Goal: Task Accomplishment & Management: Manage account settings

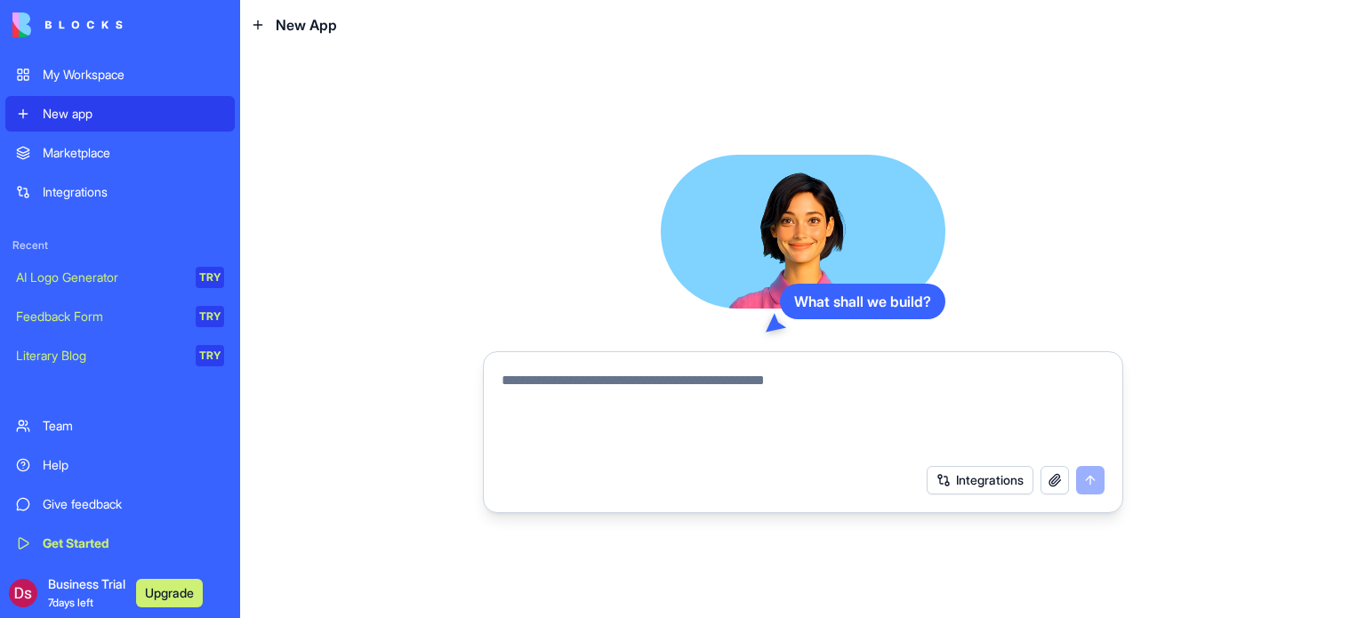
click at [608, 405] on textarea at bounding box center [803, 412] width 603 height 85
type textarea "*"
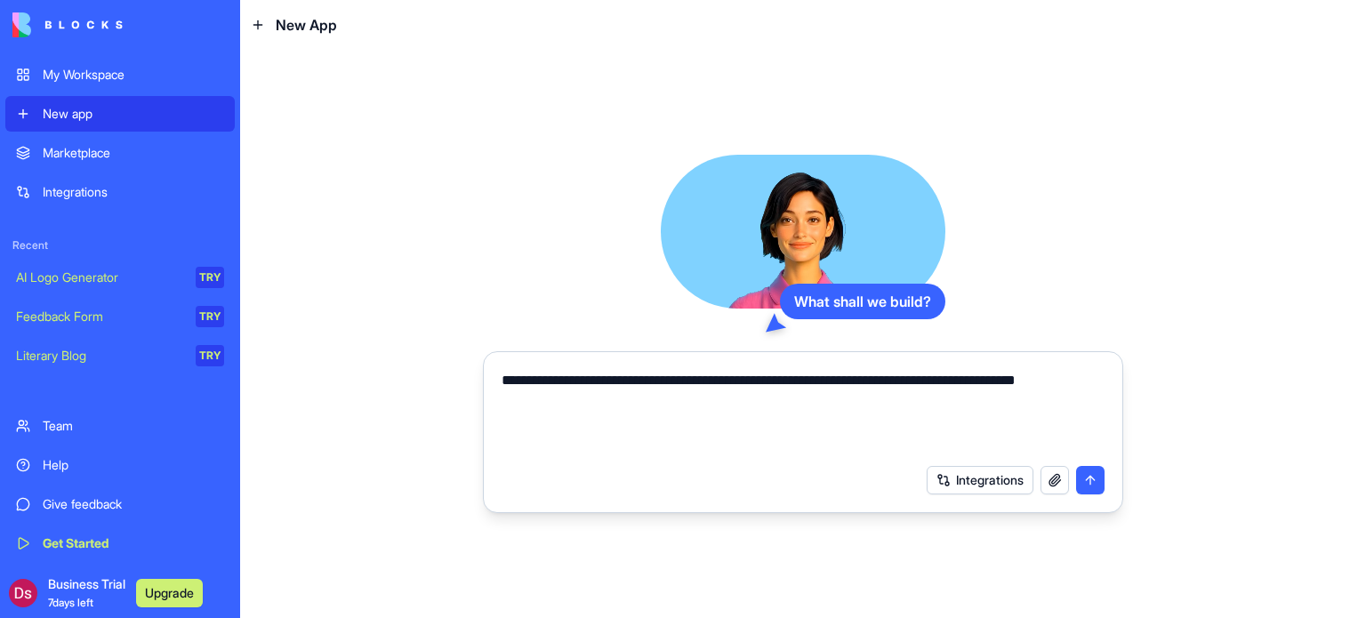
type textarea "**********"
click at [989, 482] on button "Integrations" at bounding box center [980, 480] width 107 height 28
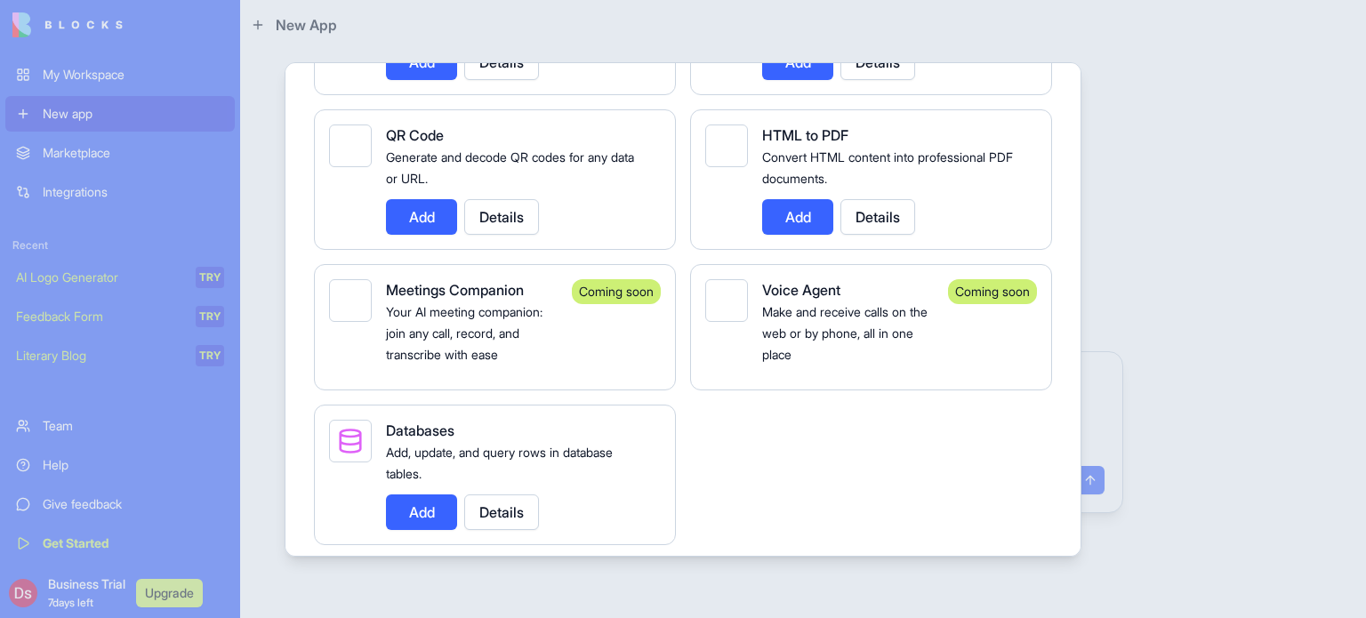
scroll to position [3226, 0]
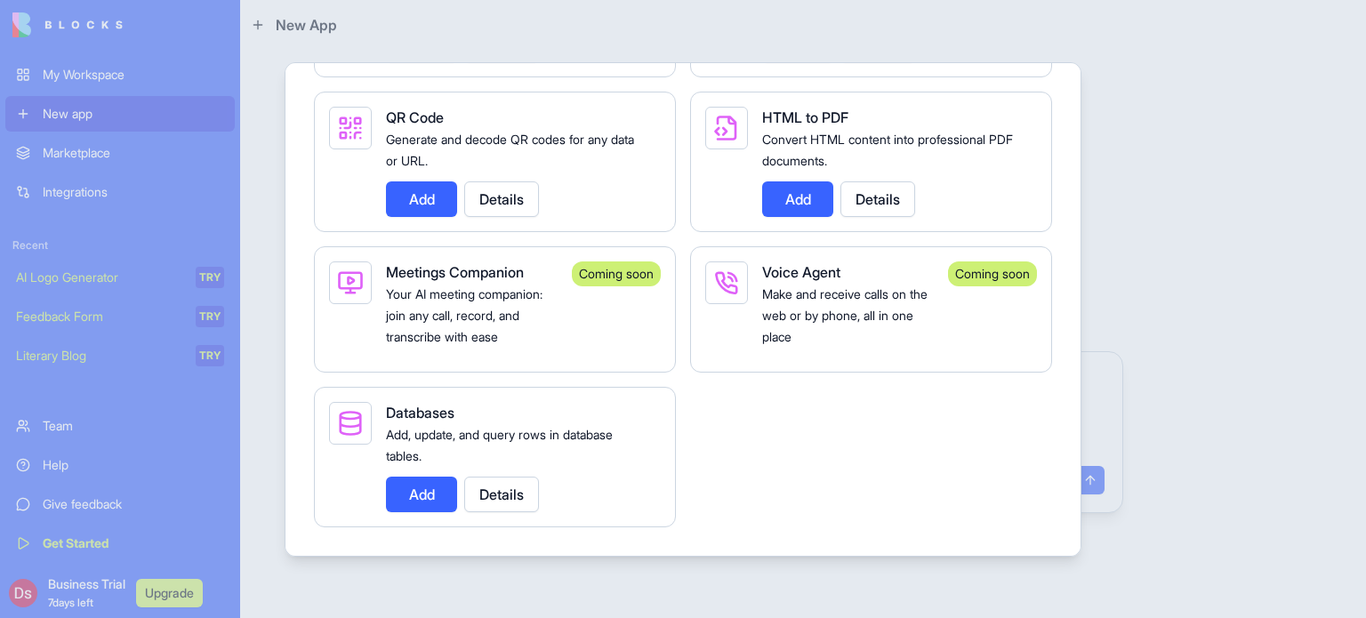
click at [1187, 245] on div at bounding box center [683, 309] width 1366 height 618
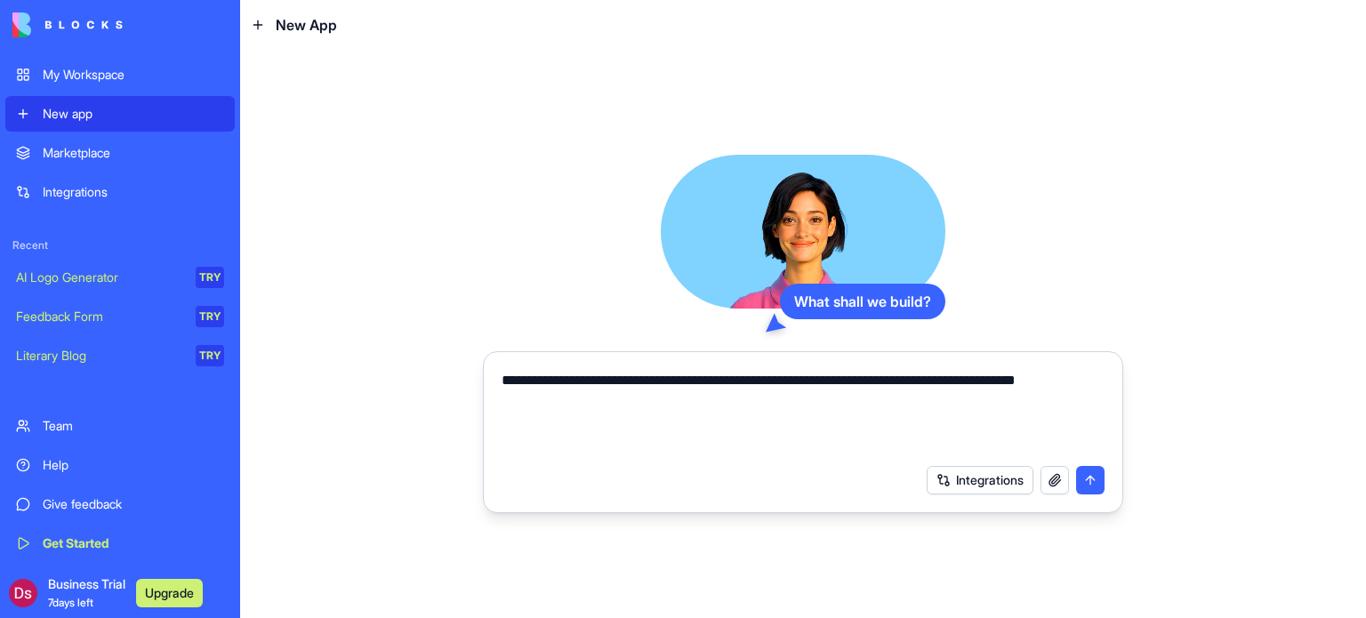
click at [1096, 476] on button "submit" at bounding box center [1090, 480] width 28 height 28
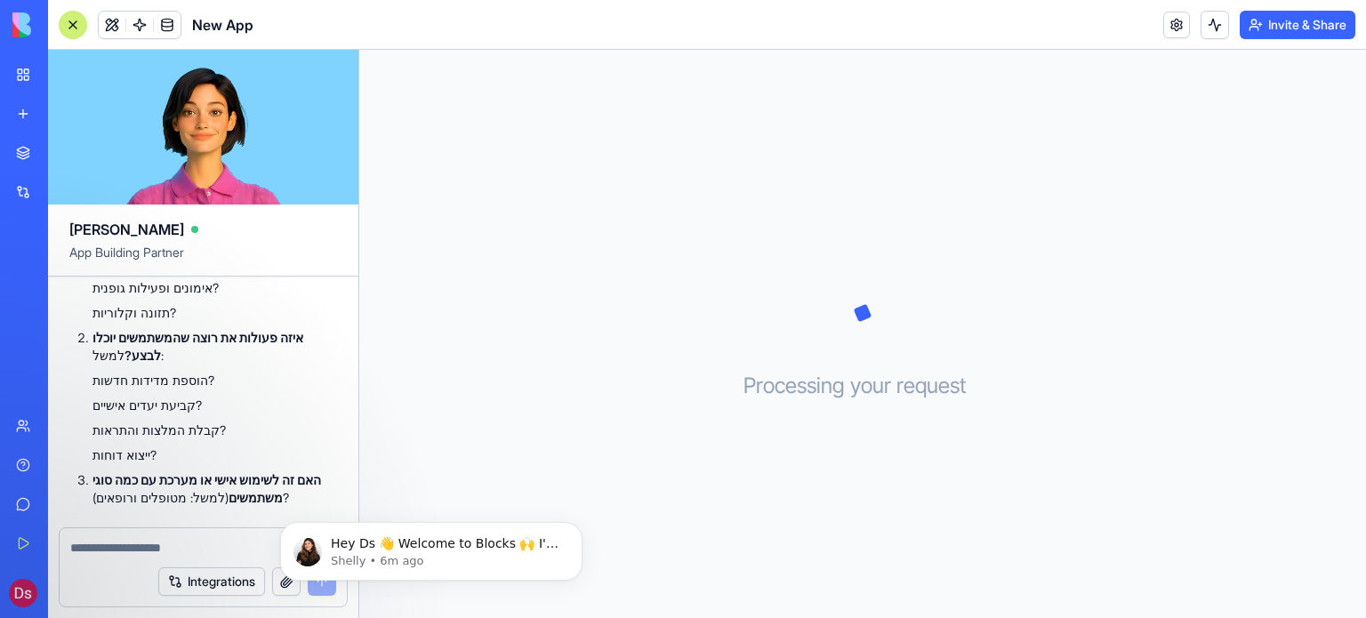
scroll to position [345, 0]
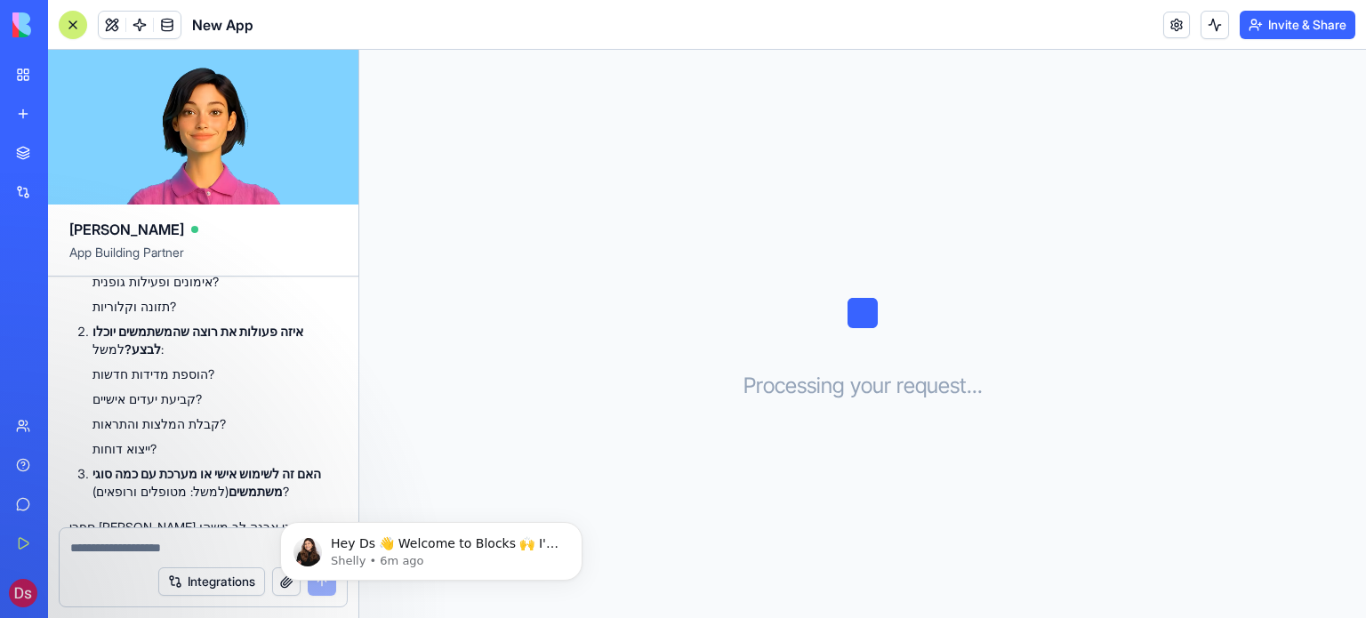
click at [185, 547] on textarea at bounding box center [203, 548] width 266 height 18
type textarea "*"
click at [186, 542] on textarea at bounding box center [203, 548] width 267 height 18
type textarea "*"
type textarea "**********"
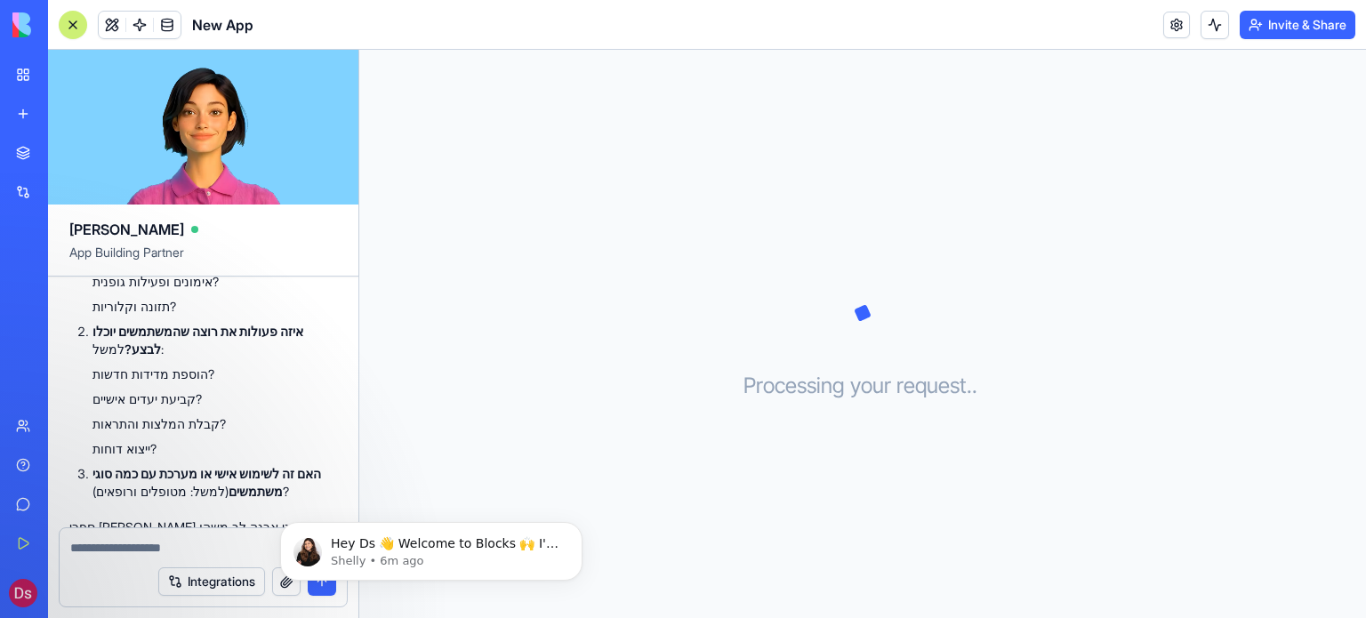
scroll to position [413, 0]
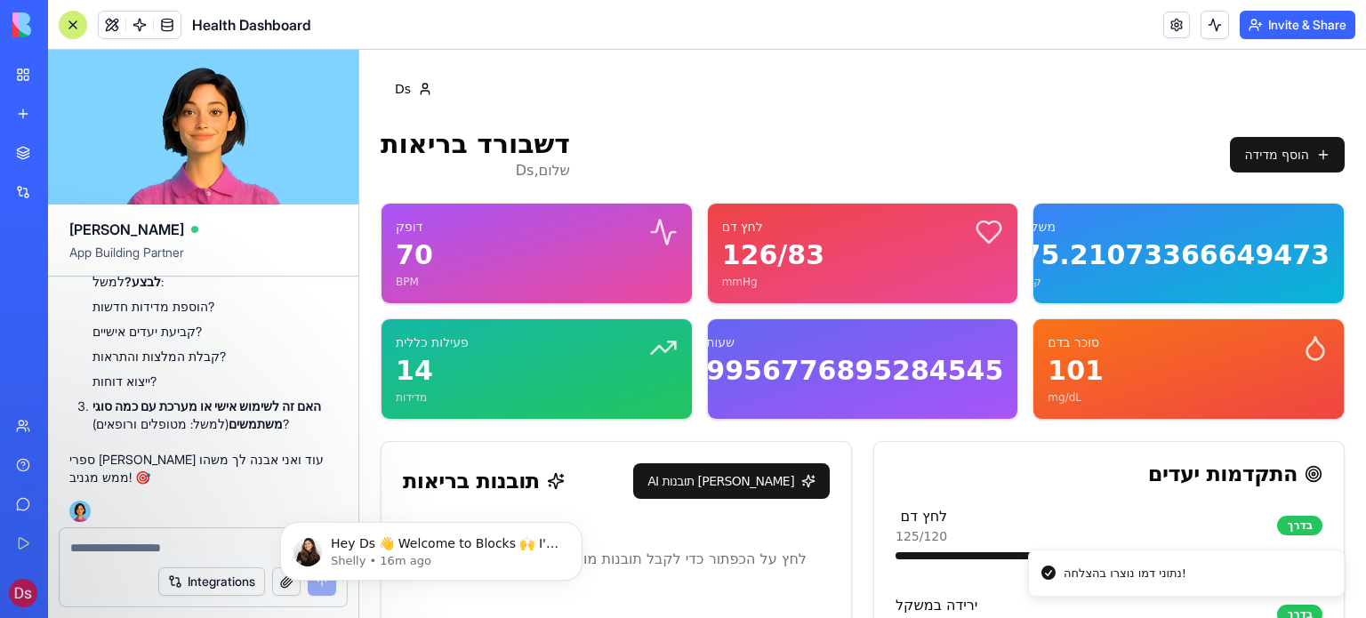
scroll to position [1011, 0]
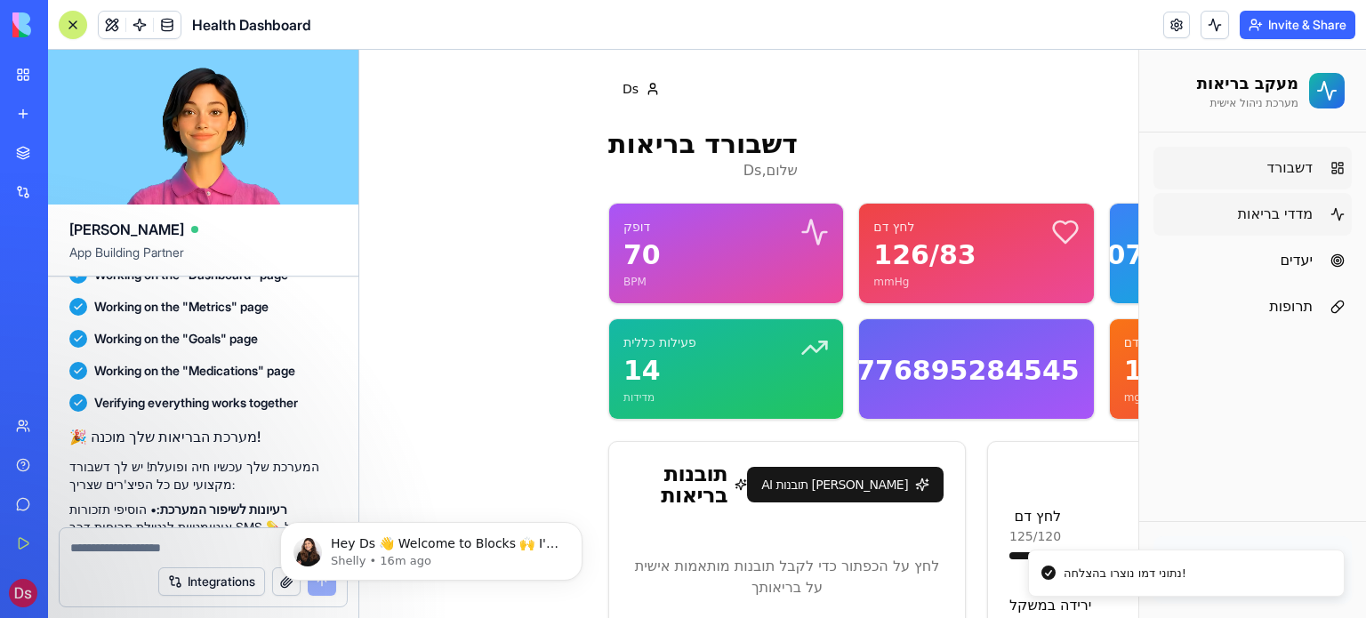
click at [1247, 221] on span "מדדי בריאות" at bounding box center [1275, 214] width 75 height 21
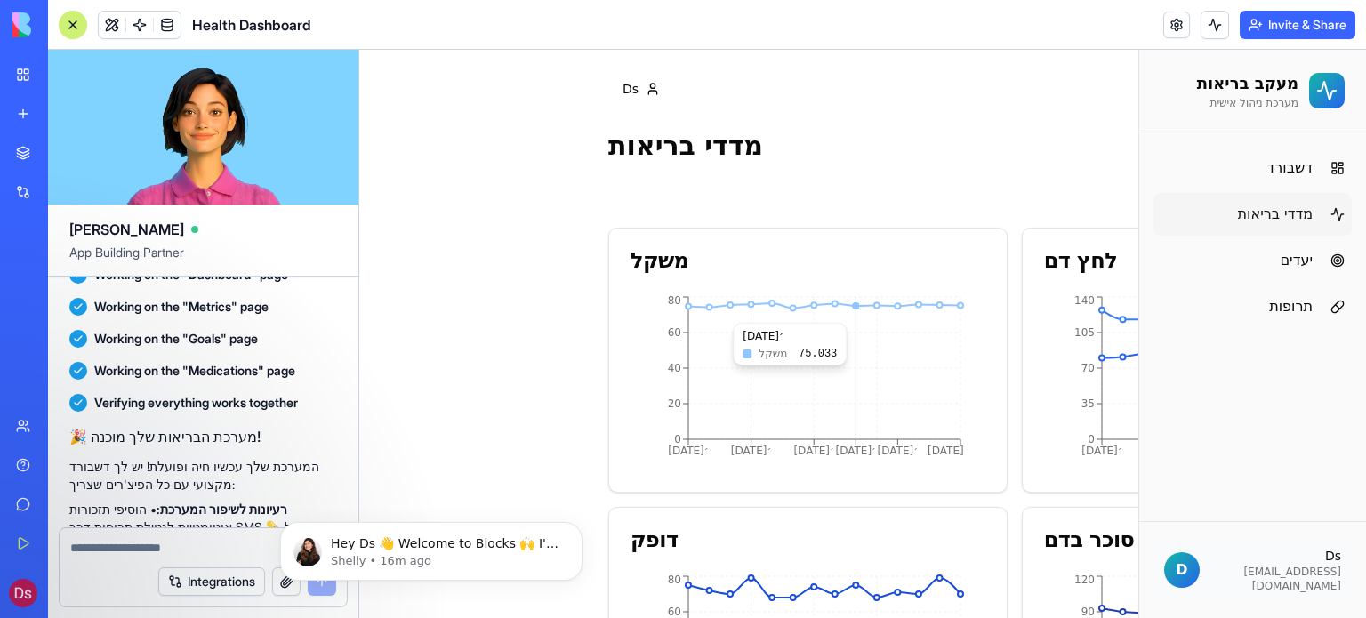
click at [834, 312] on icon "[DATE]׳ [DATE]׳ [DATE]׳ [DATE]׳ [DATE]׳ [DATE]׳ 0 20 40 60 80" at bounding box center [798, 382] width 335 height 178
drag, startPoint x: 764, startPoint y: 314, endPoint x: 881, endPoint y: 354, distance: 123.2
click at [881, 354] on icon "[DATE]׳ [DATE]׳ [DATE]׳ [DATE]׳ [DATE]׳ [DATE]׳ 0 20 40 60 80" at bounding box center [798, 382] width 335 height 178
click at [896, 333] on icon "[DATE]׳ [DATE]׳ [DATE]׳ [DATE]׳ [DATE]׳ [DATE]׳ 0 20 40 60 80" at bounding box center [798, 382] width 335 height 178
click at [805, 336] on icon "[DATE]׳ [DATE]׳ [DATE]׳ [DATE]׳ [DATE]׳ [DATE]׳ 0 20 40 60 80" at bounding box center [798, 382] width 335 height 178
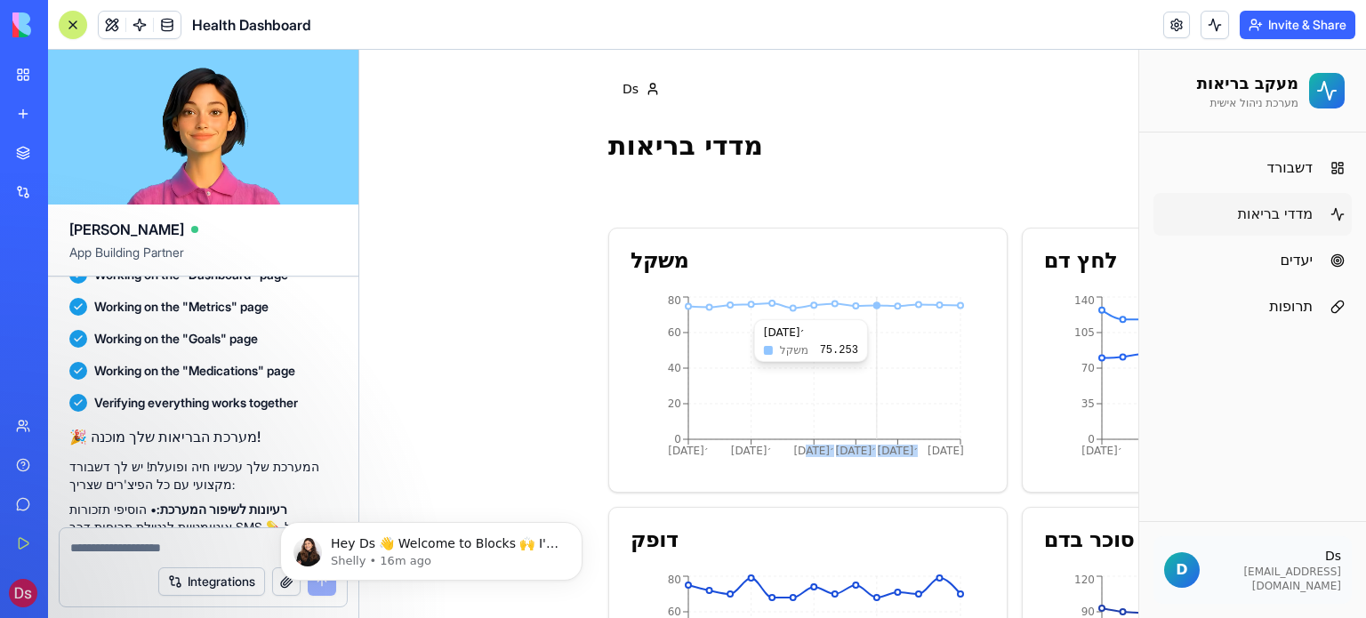
click at [879, 310] on icon "[DATE]׳ [DATE]׳ [DATE]׳ [DATE]׳ [DATE]׳ [DATE]׳ 0 20 40 60 80" at bounding box center [798, 382] width 335 height 178
drag, startPoint x: 899, startPoint y: 326, endPoint x: 868, endPoint y: 336, distance: 32.6
click at [868, 336] on icon "[DATE]׳ [DATE]׳ [DATE]׳ [DATE]׳ [DATE]׳ [DATE]׳ 0 20 40 60 80" at bounding box center [798, 382] width 335 height 178
click at [890, 338] on icon "[DATE]׳ [DATE]׳ [DATE]׳ [DATE]׳ [DATE]׳ [DATE]׳ 0 20 40 60 80" at bounding box center [798, 382] width 335 height 178
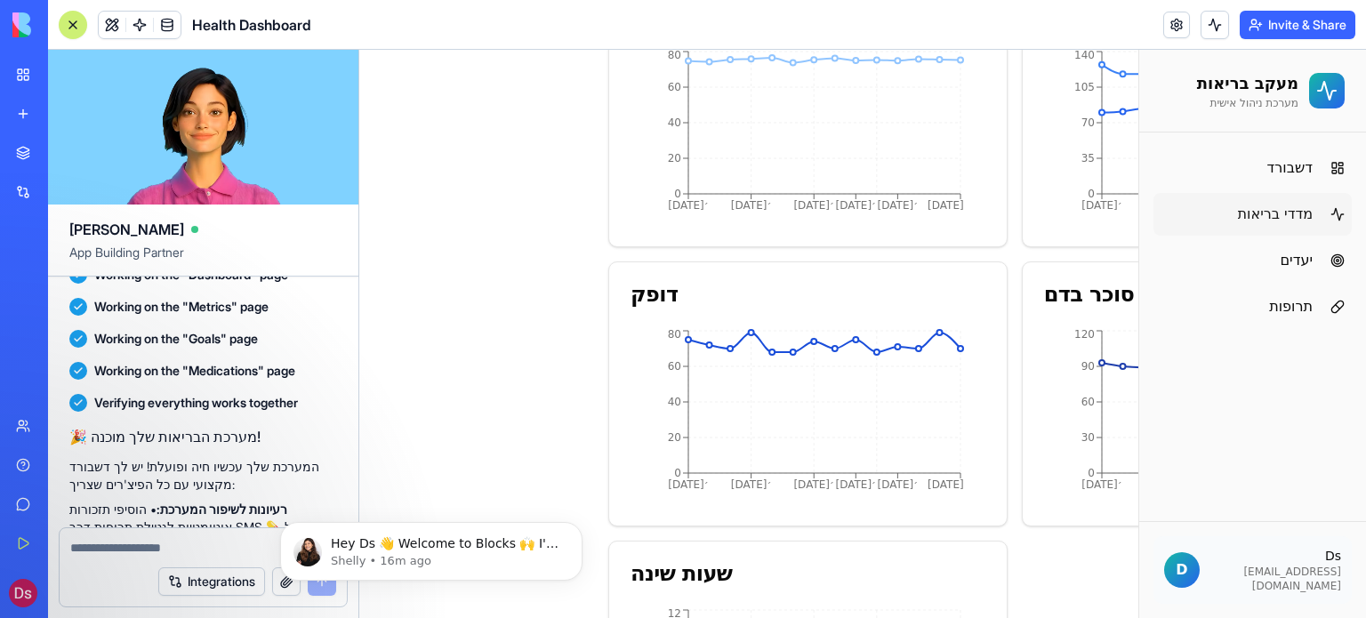
scroll to position [445, 0]
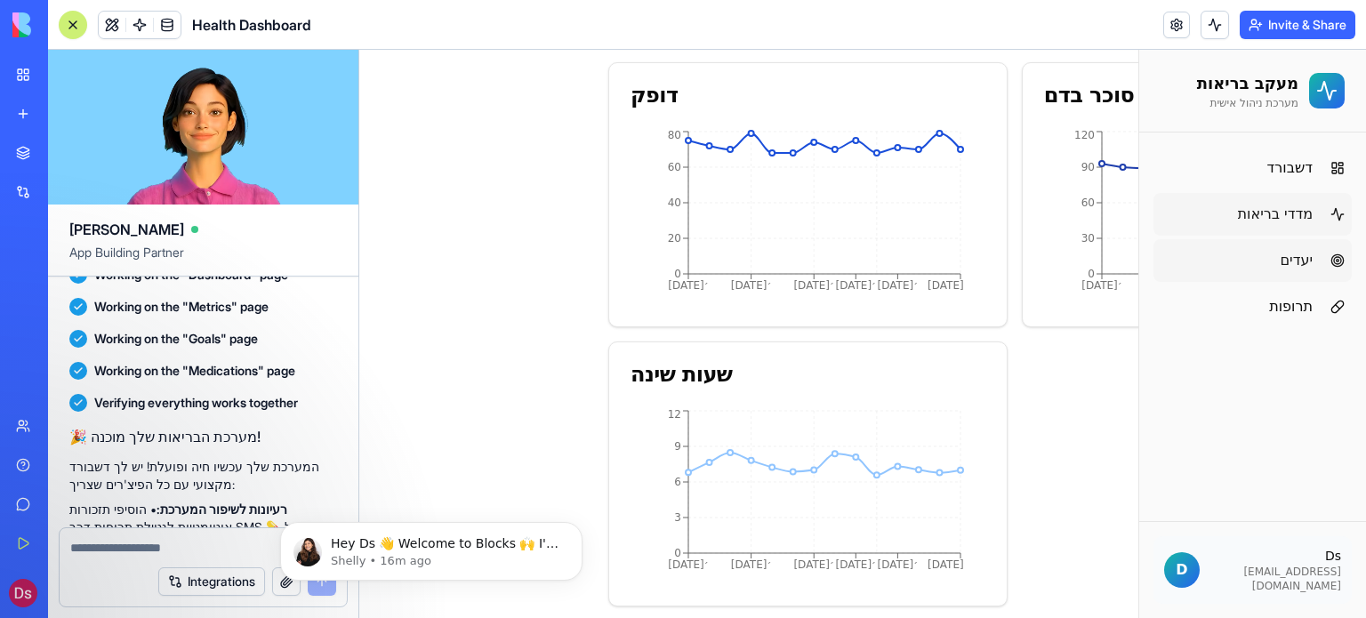
click at [1295, 244] on link "יעדים" at bounding box center [1253, 260] width 198 height 43
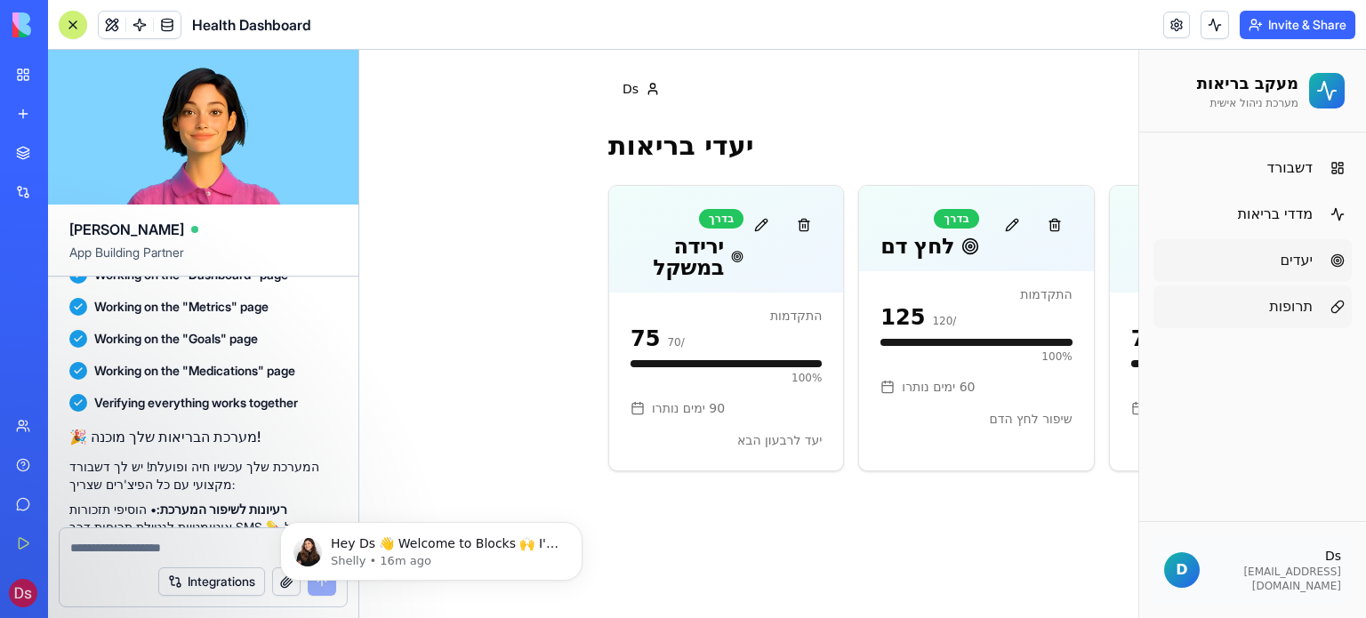
click at [1293, 301] on span "תרופות" at bounding box center [1292, 306] width 44 height 21
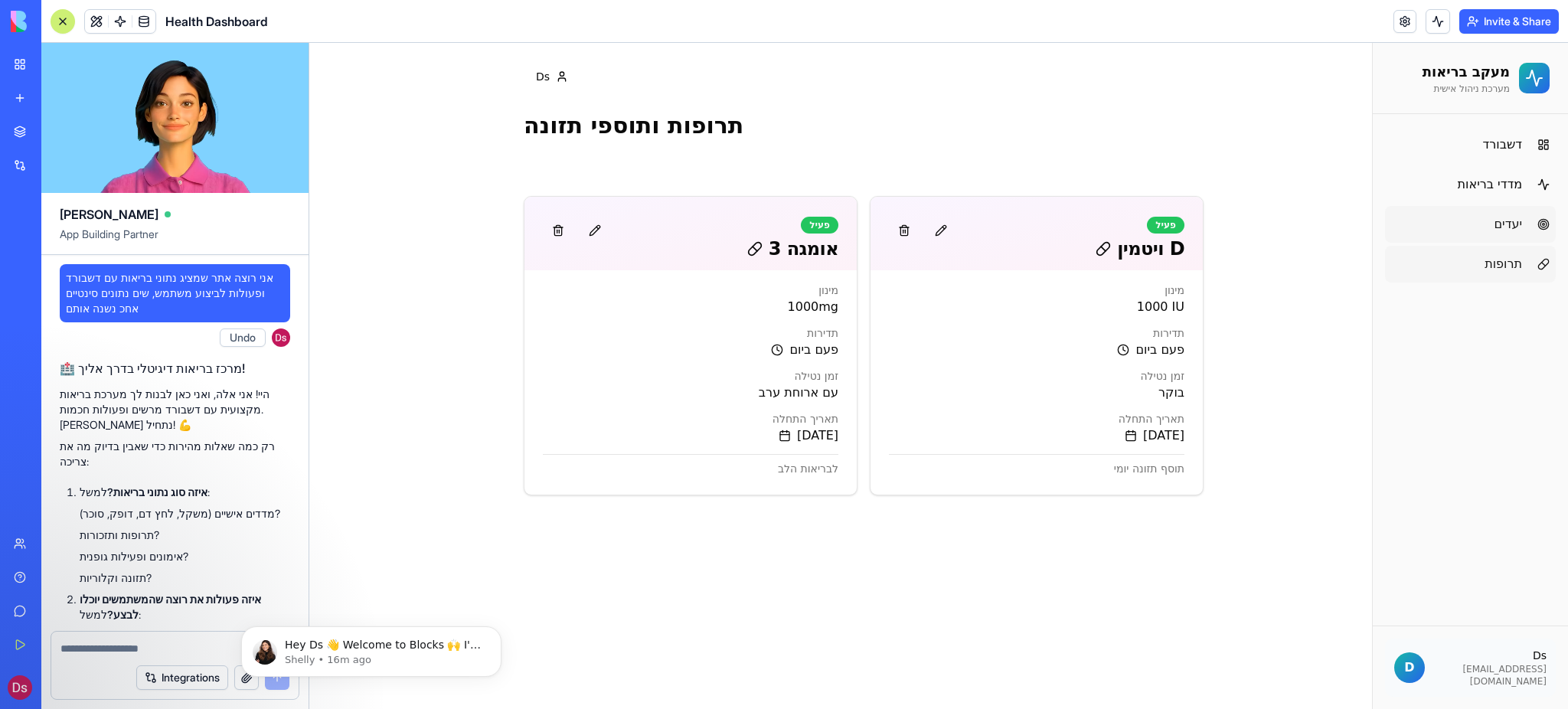
click at [1176, 213] on link "יעדים" at bounding box center [1470, 224] width 170 height 37
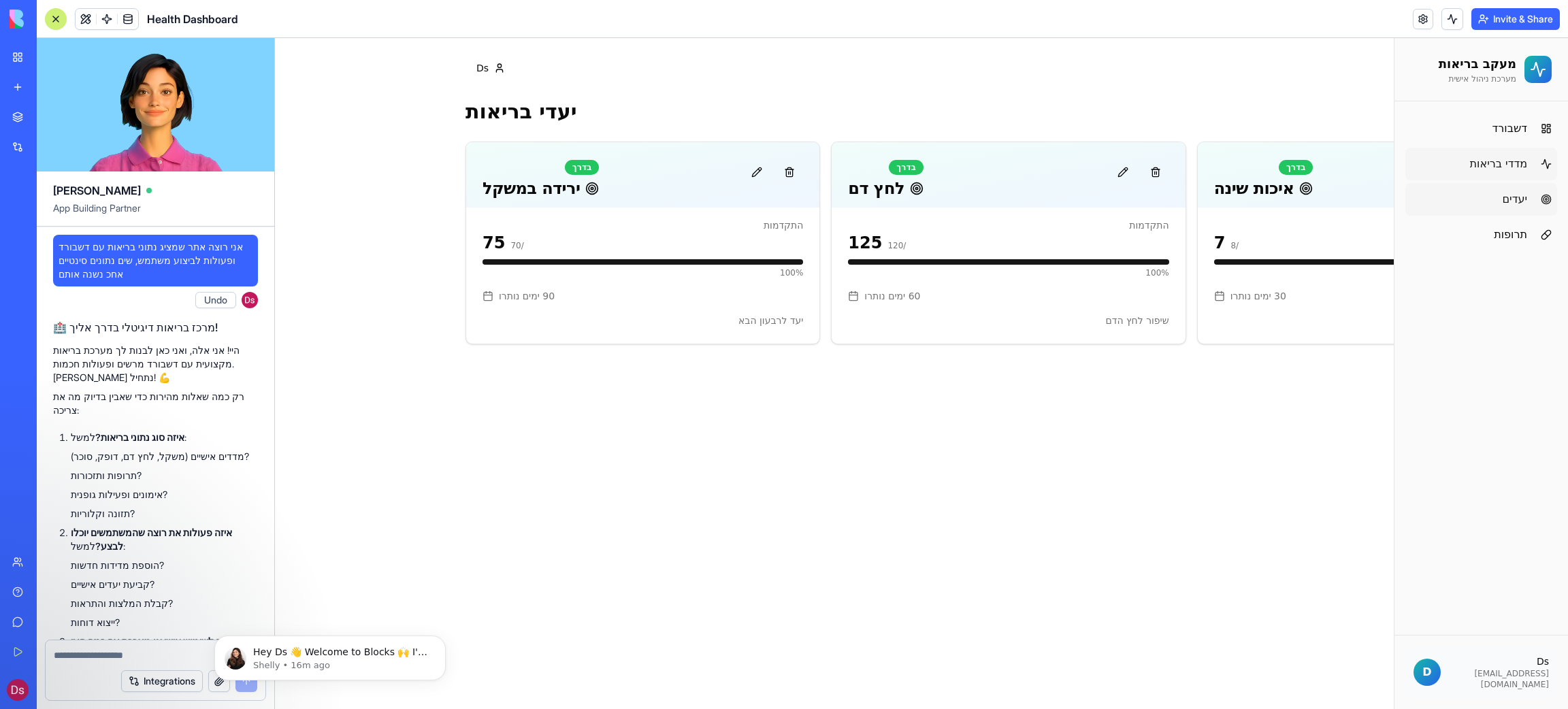
click at [1045, 161] on link "מדדי בריאות" at bounding box center [1481, 164] width 151 height 33
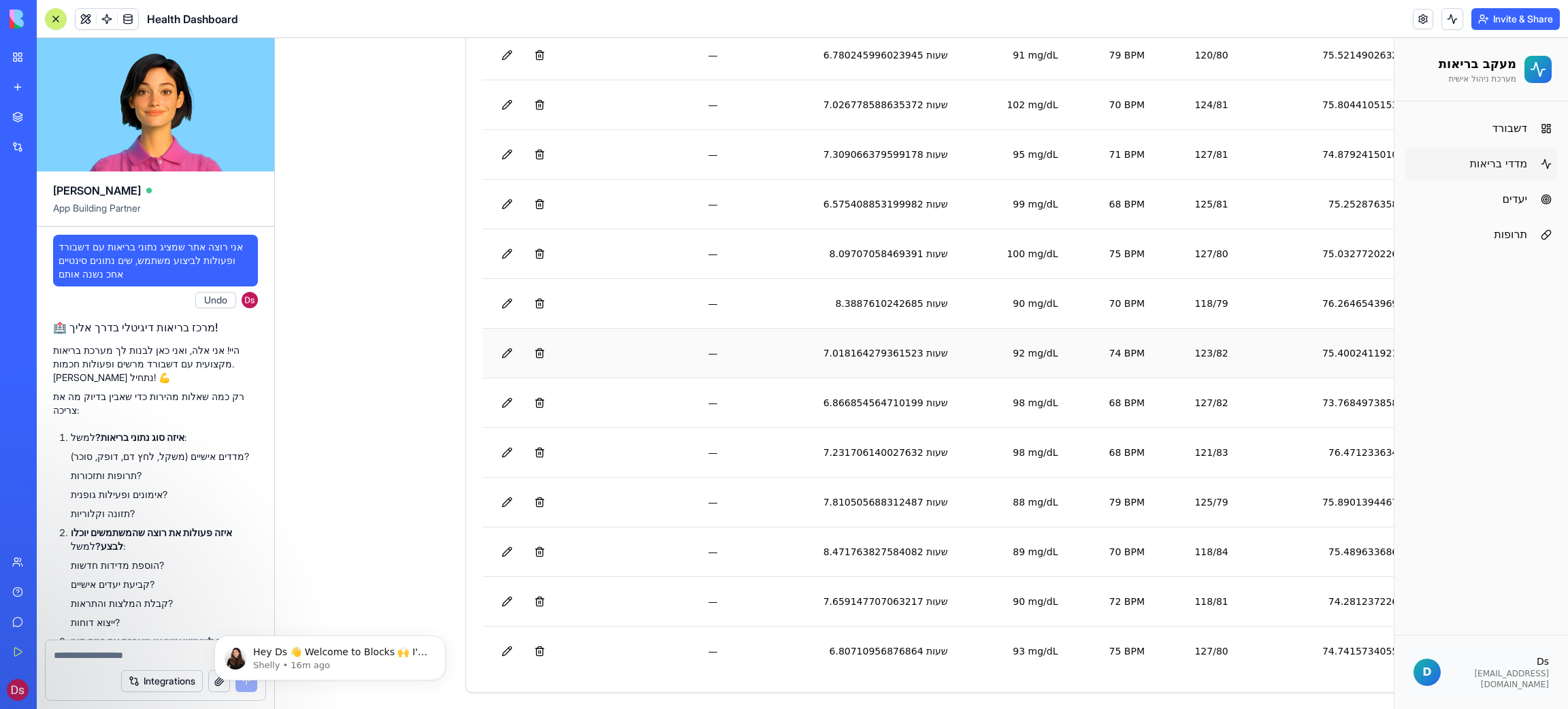
scroll to position [924, 0]
click at [543, 404] on button at bounding box center [540, 403] width 28 height 28
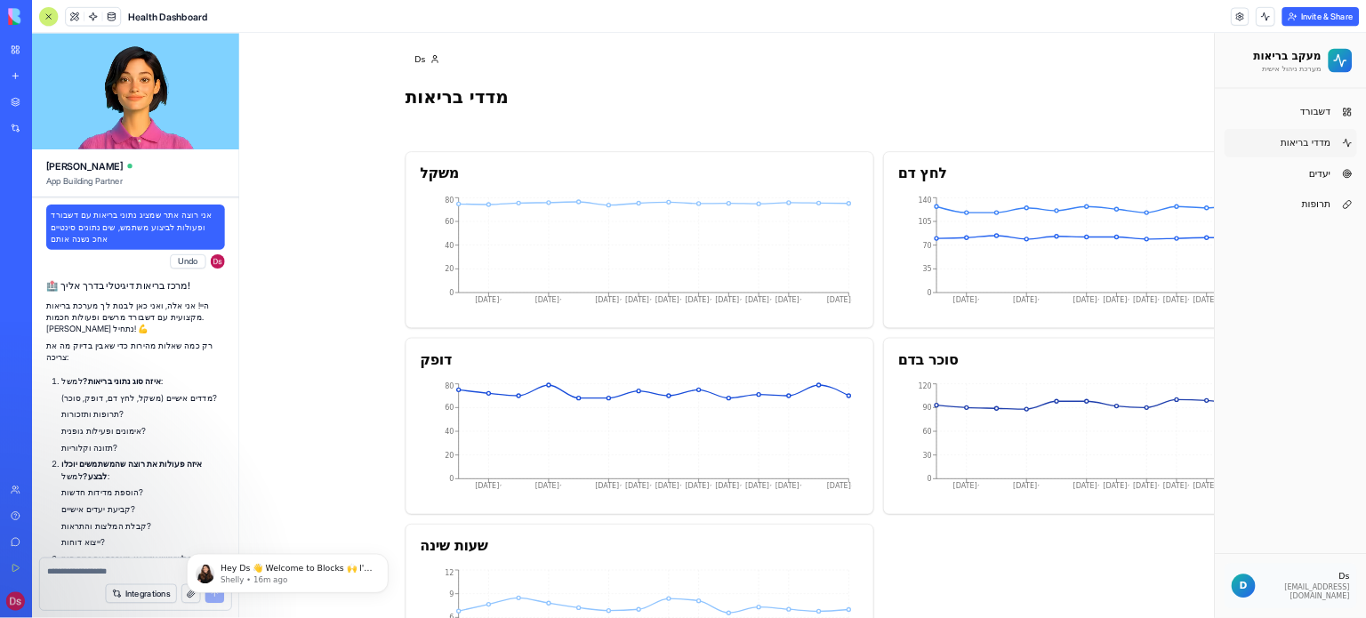
scroll to position [0, 0]
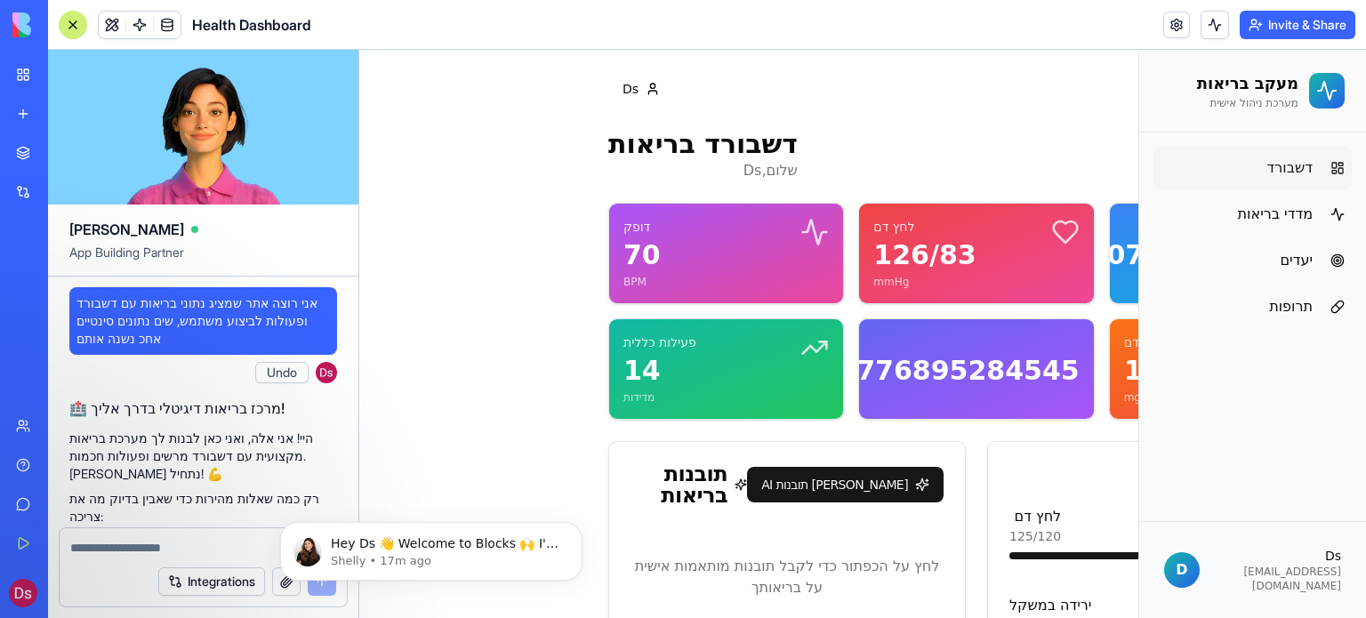
click at [1269, 88] on h2 "מעקב בריאות" at bounding box center [1247, 83] width 101 height 25
click at [1317, 83] on icon at bounding box center [1327, 90] width 21 height 21
click at [117, 544] on textarea at bounding box center [203, 548] width 267 height 18
click at [20, 24] on img at bounding box center [67, 24] width 110 height 25
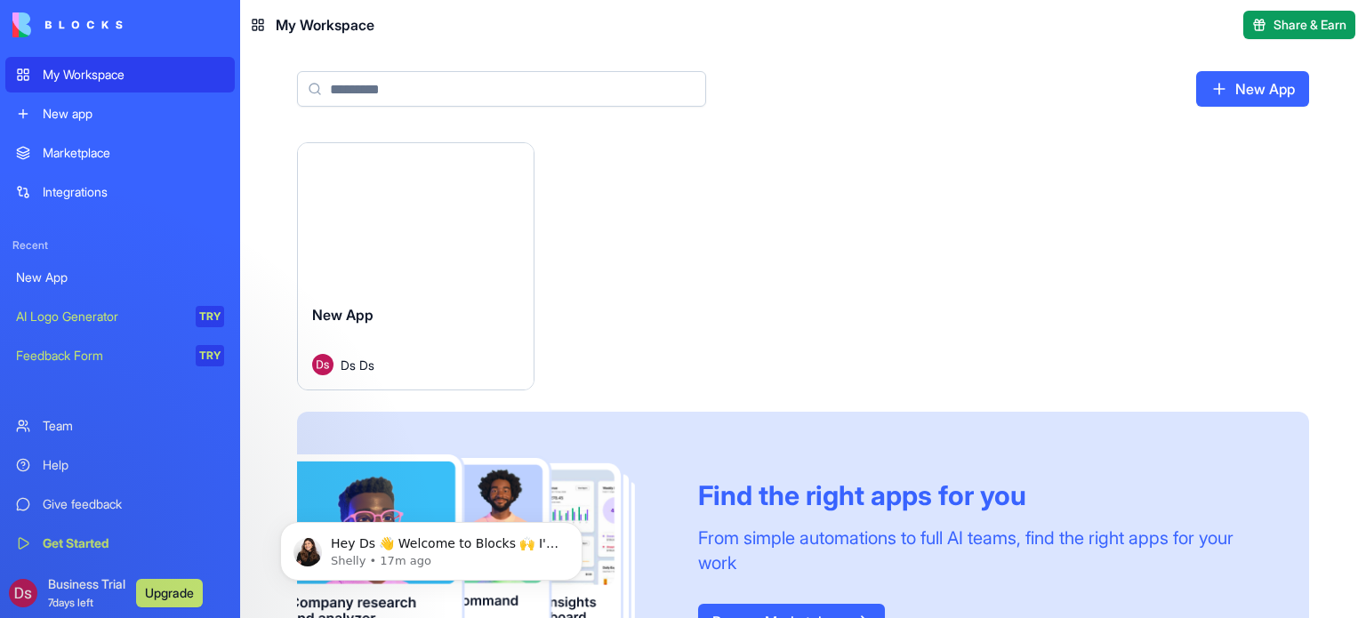
click at [36, 26] on img at bounding box center [67, 24] width 110 height 25
click at [58, 25] on img at bounding box center [67, 24] width 110 height 25
click at [508, 159] on html "My Workspace New app Marketplace Integrations Recent New App AI Logo Generator …" at bounding box center [683, 309] width 1366 height 618
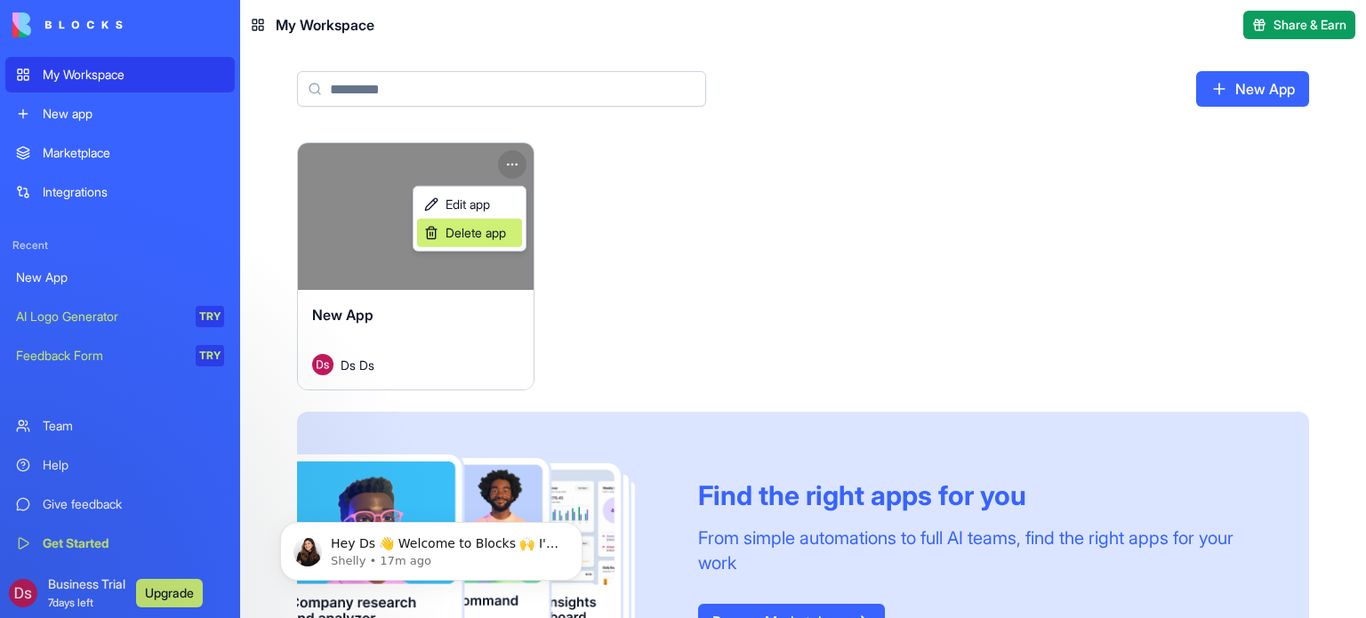
click at [491, 239] on span "Delete app" at bounding box center [476, 233] width 60 height 18
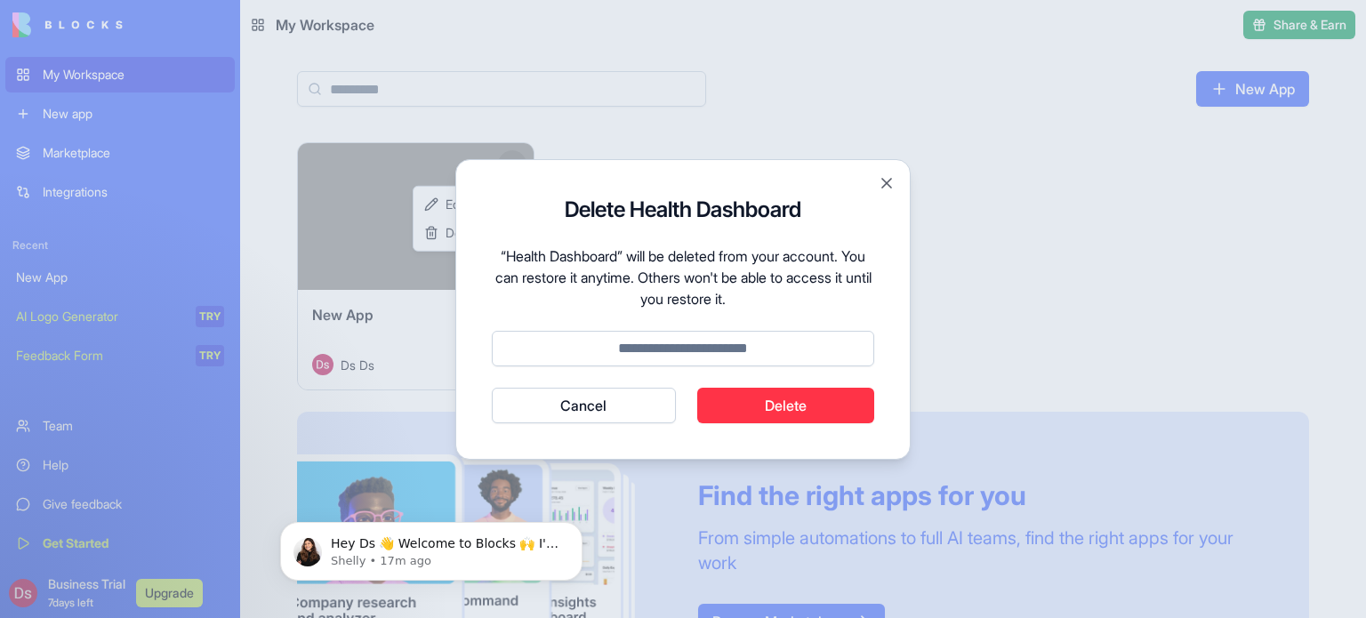
click at [675, 344] on input at bounding box center [683, 349] width 383 height 36
click at [572, 197] on h2 "Delete Health Dashboard" at bounding box center [683, 210] width 383 height 28
copy h2 "Delete"
click at [657, 343] on input at bounding box center [683, 349] width 383 height 36
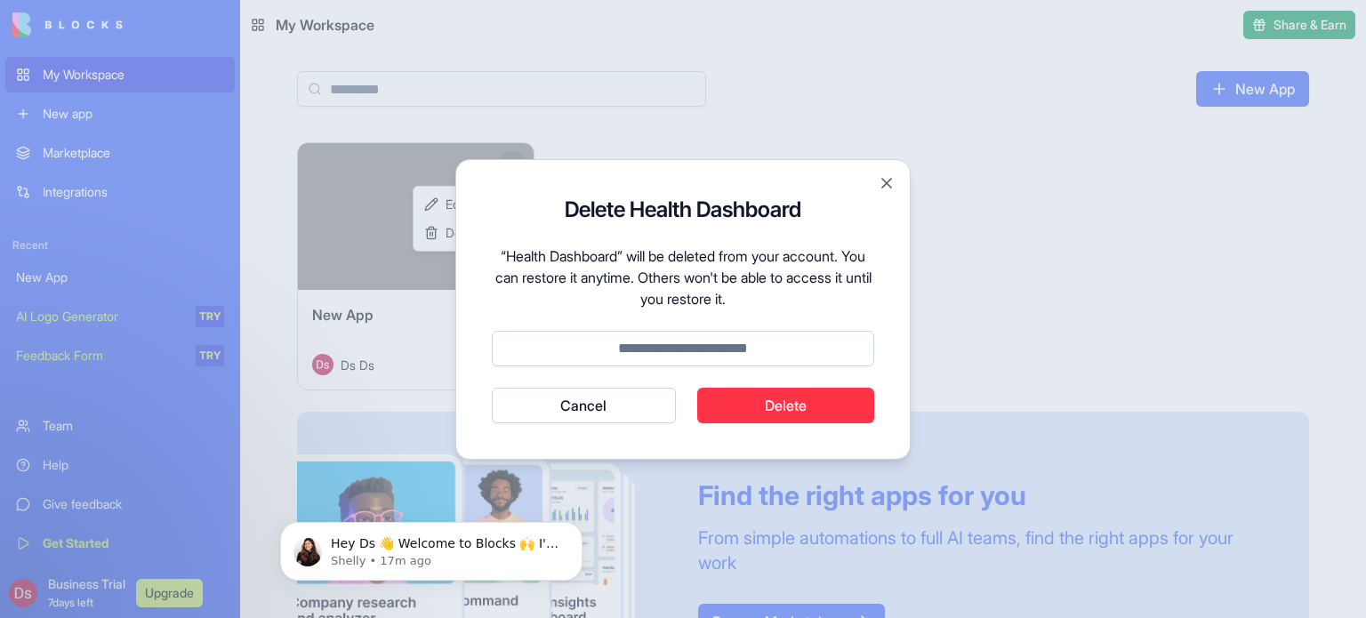
paste input "******"
click at [802, 397] on button "Delete" at bounding box center [786, 406] width 178 height 36
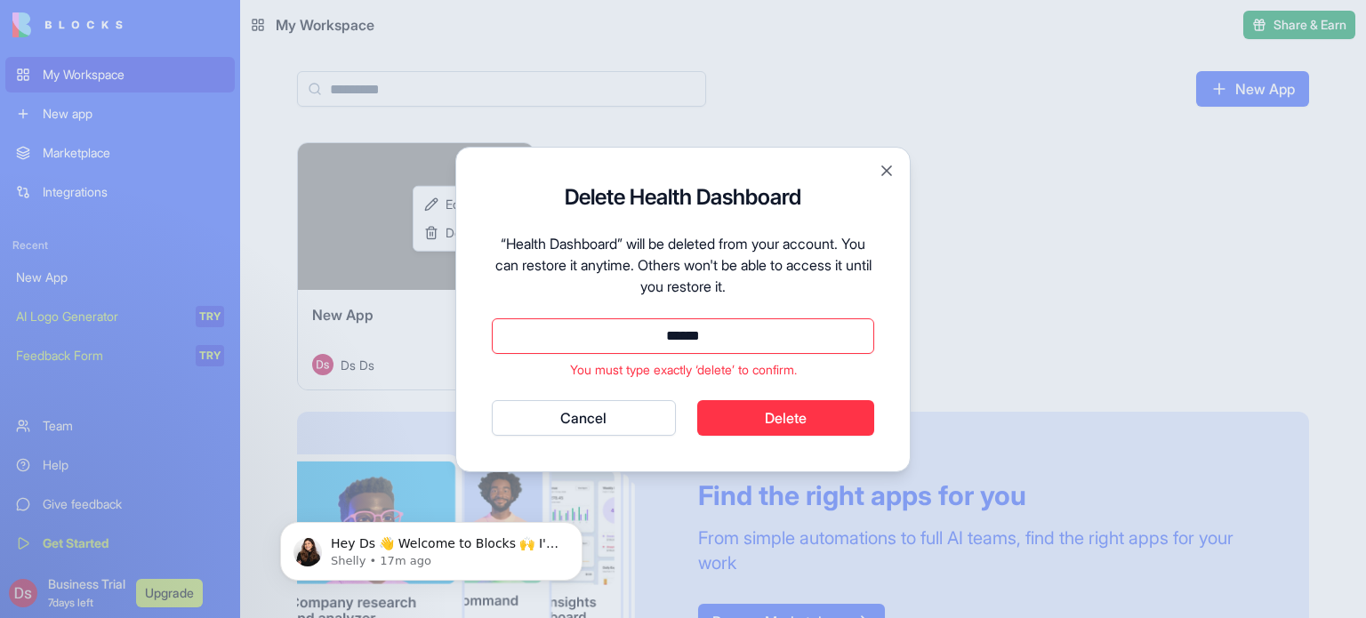
click at [774, 409] on button "Delete" at bounding box center [786, 418] width 178 height 36
click at [667, 335] on input "******" at bounding box center [683, 336] width 383 height 36
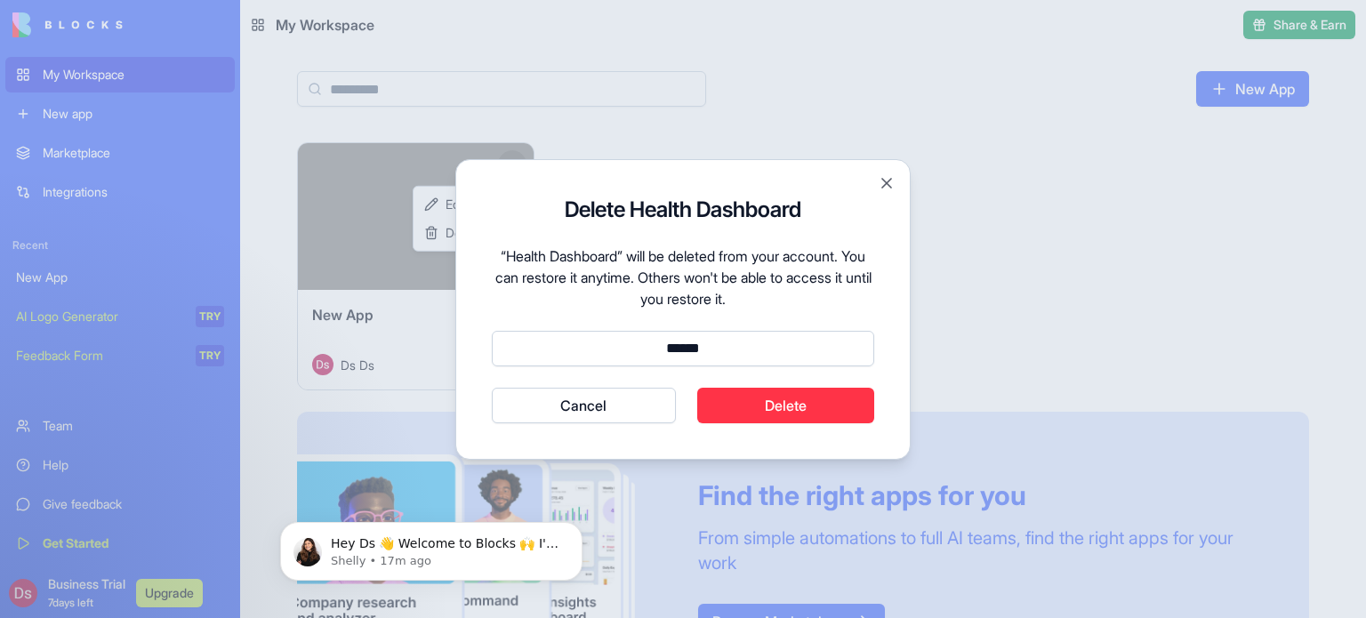
type input "******"
click at [820, 398] on button "Delete" at bounding box center [786, 406] width 178 height 36
